Goal: Task Accomplishment & Management: Use online tool/utility

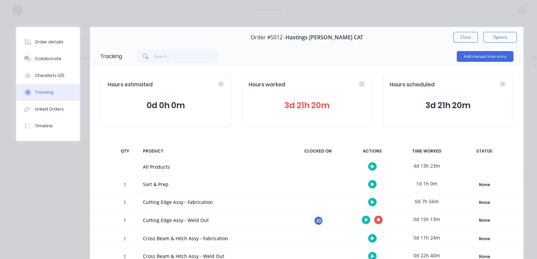
scroll to position [145, 0]
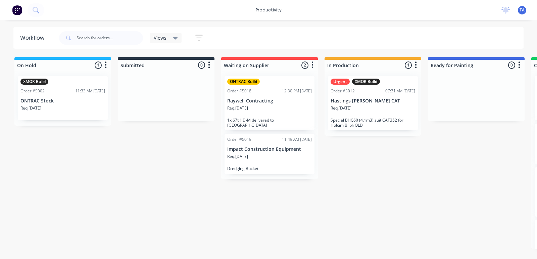
click at [366, 115] on div "Req. [DATE]" at bounding box center [373, 110] width 85 height 11
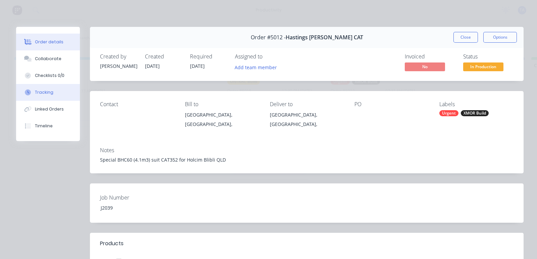
click at [49, 93] on div "Tracking" at bounding box center [44, 92] width 18 height 6
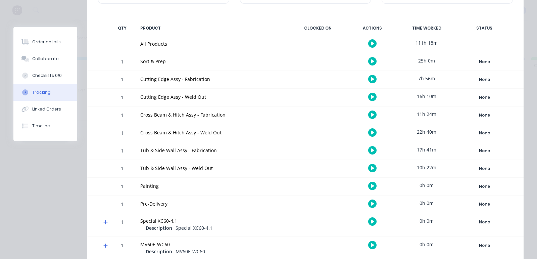
scroll to position [110, 0]
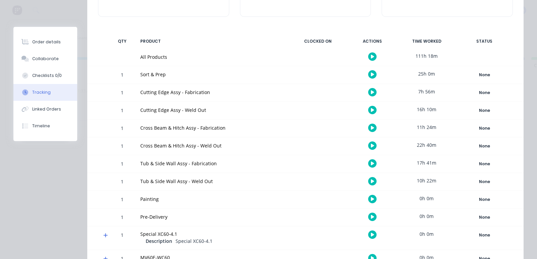
click at [371, 106] on div at bounding box center [372, 110] width 50 height 16
click at [371, 108] on icon "button" at bounding box center [372, 110] width 3 height 4
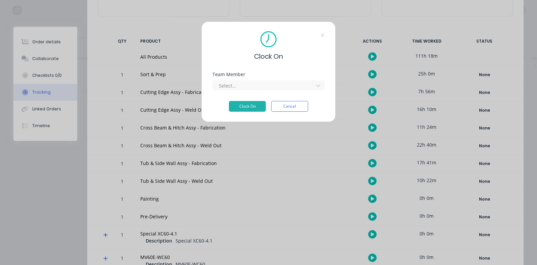
click at [262, 92] on div "Team Member Select..." at bounding box center [268, 86] width 112 height 29
click at [263, 91] on div "Team Member Select..." at bounding box center [268, 86] width 112 height 29
click at [263, 88] on div at bounding box center [264, 86] width 92 height 8
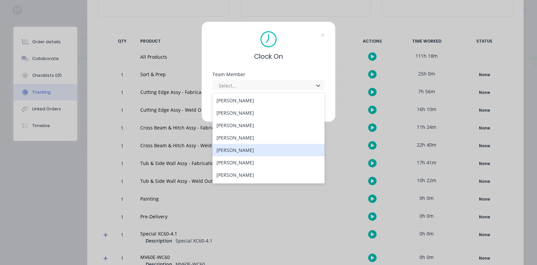
click at [247, 147] on div "[PERSON_NAME]" at bounding box center [268, 150] width 112 height 12
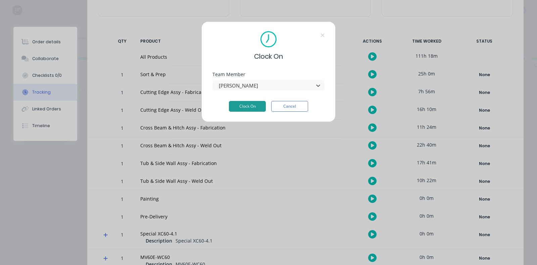
click at [254, 108] on button "Clock On" at bounding box center [247, 106] width 37 height 11
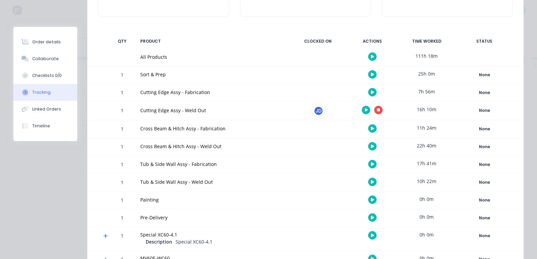
click at [368, 180] on button "button" at bounding box center [372, 182] width 8 height 8
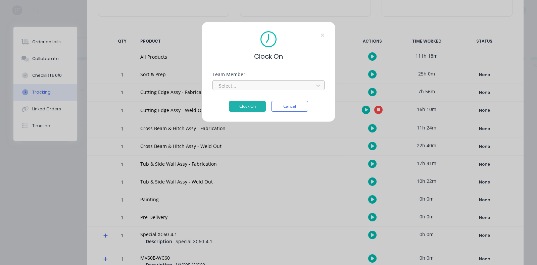
click at [270, 89] on div at bounding box center [264, 86] width 92 height 8
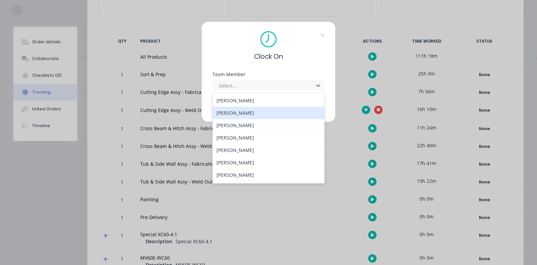
click at [247, 109] on div "[PERSON_NAME]" at bounding box center [268, 113] width 112 height 12
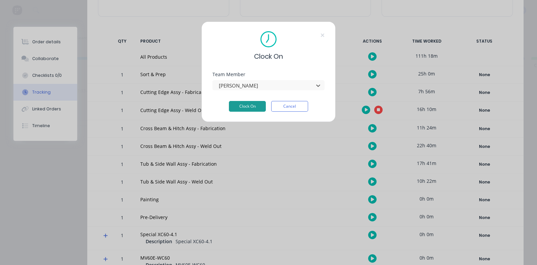
click at [250, 108] on button "Clock On" at bounding box center [247, 106] width 37 height 11
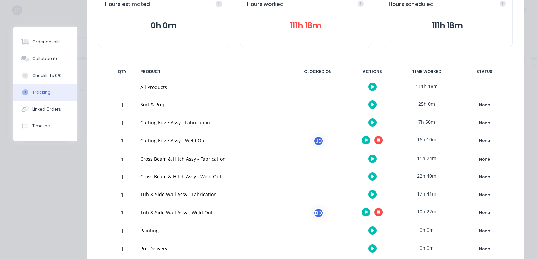
scroll to position [0, 0]
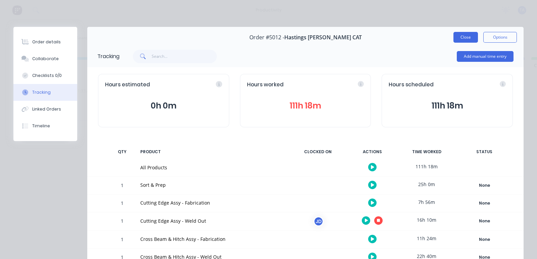
click at [453, 37] on button "Close" at bounding box center [465, 37] width 25 height 11
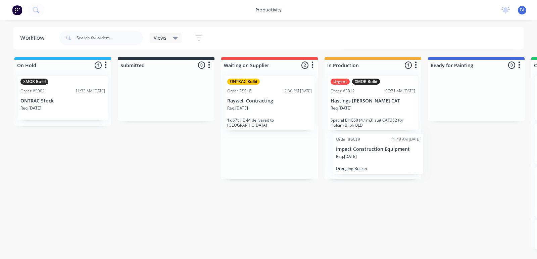
drag, startPoint x: 286, startPoint y: 149, endPoint x: 398, endPoint y: 155, distance: 111.9
click at [398, 155] on div "On Hold 1 Sort By Created date Required date Order number Customer name Most re…" at bounding box center [408, 153] width 827 height 192
click at [381, 157] on div "Req. [DATE]" at bounding box center [373, 158] width 85 height 11
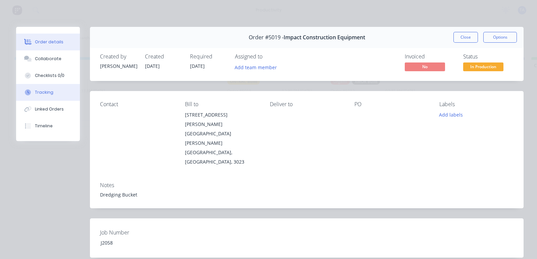
click at [42, 92] on div "Tracking" at bounding box center [44, 92] width 18 height 6
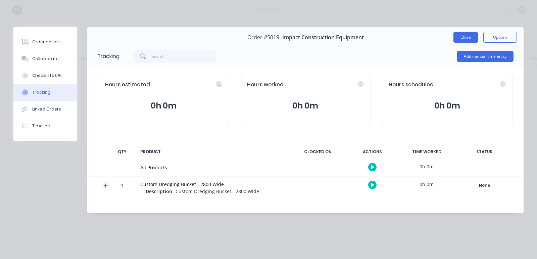
click at [470, 39] on button "Close" at bounding box center [465, 37] width 25 height 11
